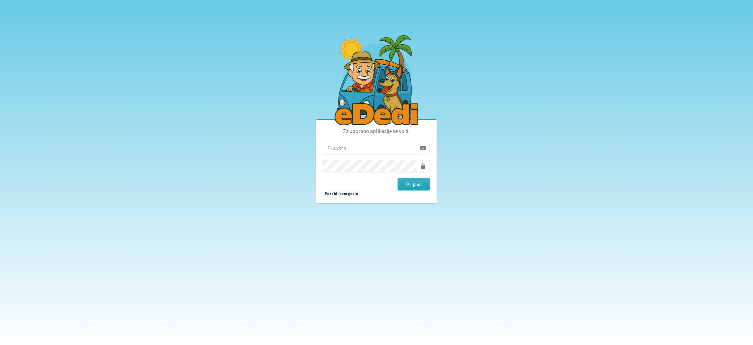
type input "[EMAIL_ADDRESS][DOMAIN_NAME]"
click at [404, 184] on button "Prijava" at bounding box center [414, 184] width 32 height 13
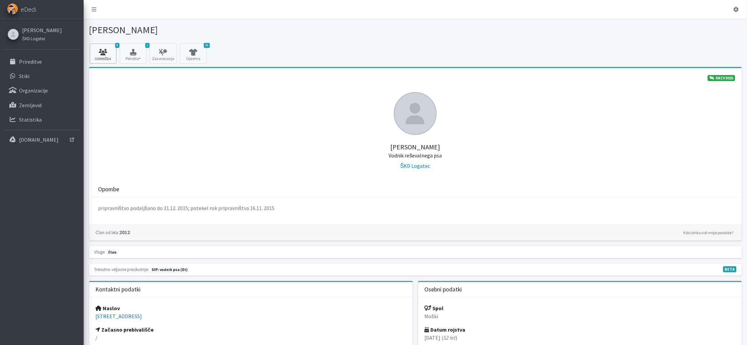
click at [99, 53] on icon at bounding box center [103, 52] width 23 height 7
click at [29, 60] on p "Prireditve" at bounding box center [30, 61] width 23 height 7
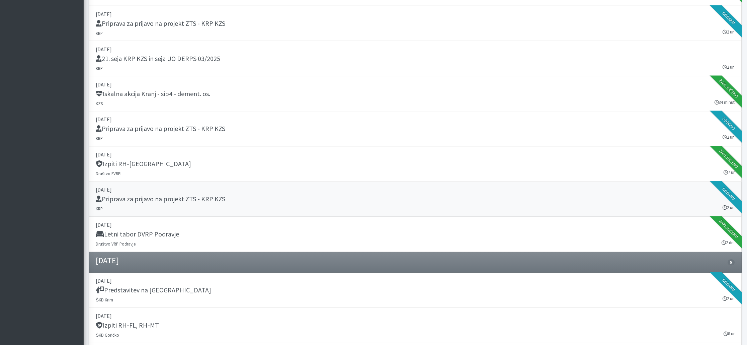
scroll to position [293, 0]
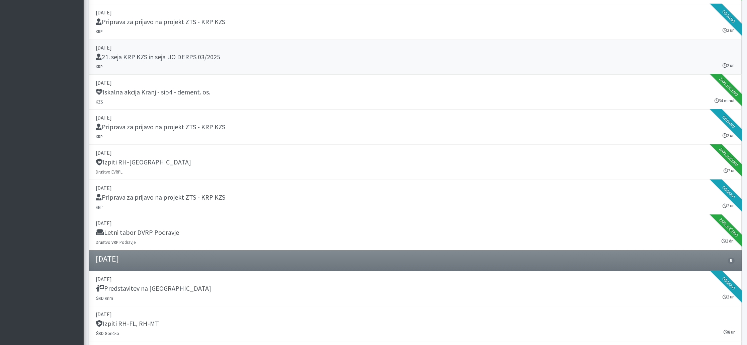
click at [262, 57] on div "21. seja KRP KZS in seja UO DERPS 03/2025" at bounding box center [415, 57] width 639 height 9
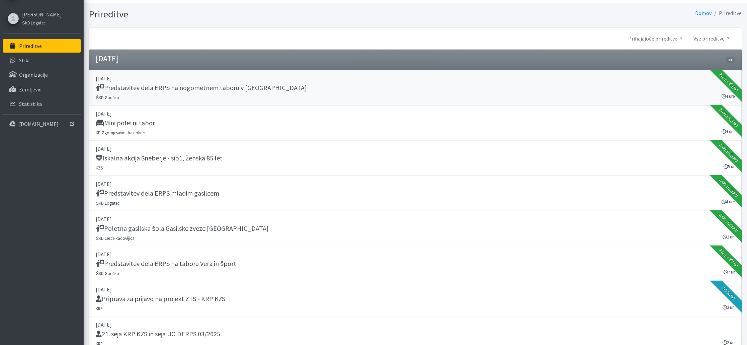
scroll to position [0, 0]
